Goal: Task Accomplishment & Management: Manage account settings

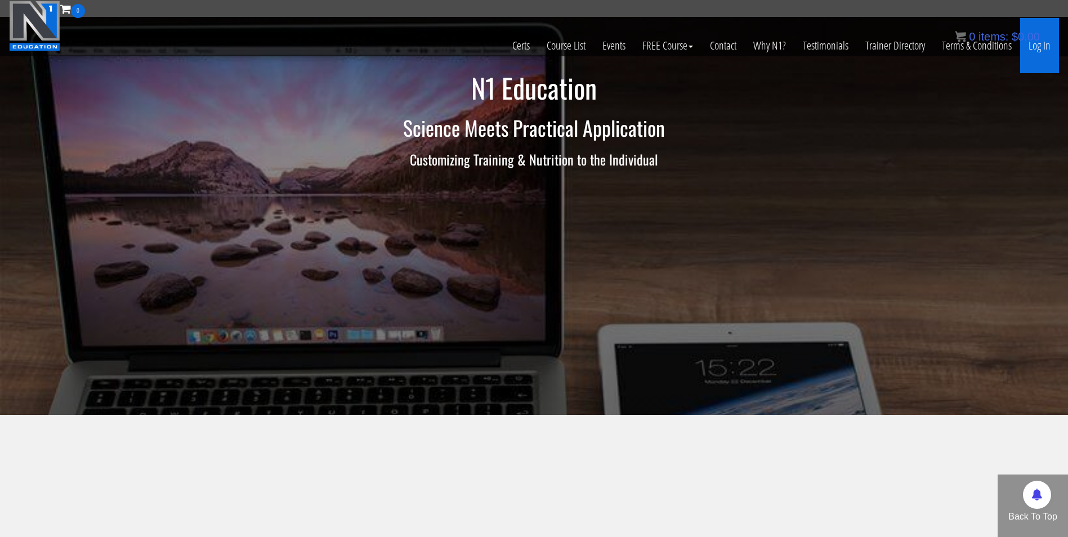
click at [1035, 48] on link "Log In" at bounding box center [1039, 45] width 39 height 55
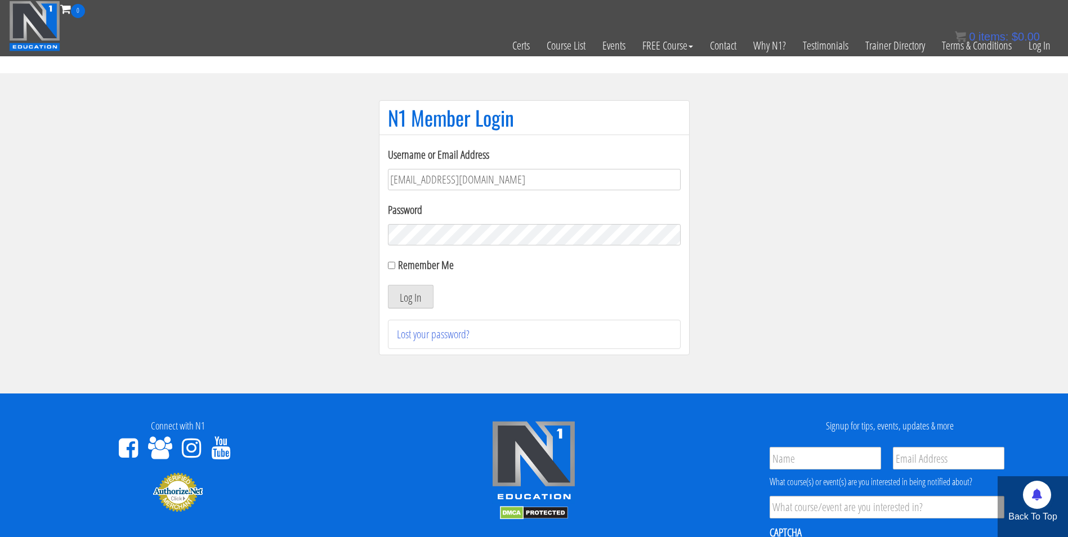
type input "darrennuzzo@gmail.com"
click at [388, 285] on button "Log In" at bounding box center [411, 297] width 46 height 24
